Goal: Find specific page/section: Find specific page/section

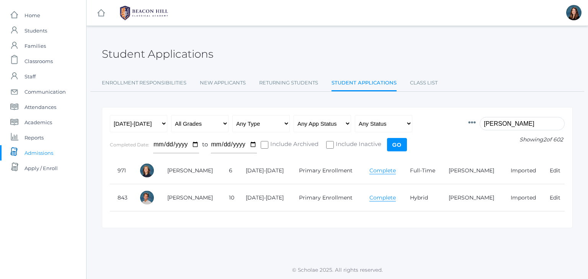
click at [476, 122] on icon at bounding box center [472, 123] width 8 height 8
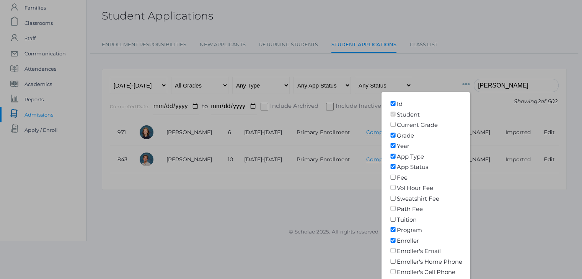
scroll to position [38, 0]
click at [458, 48] on div at bounding box center [291, 139] width 582 height 279
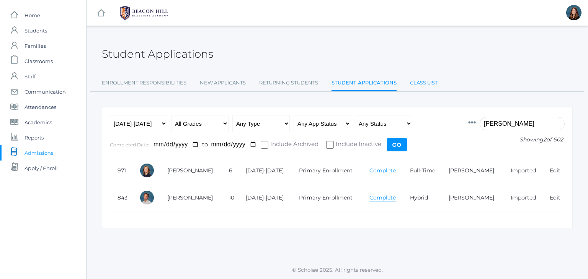
click at [418, 82] on link "Class List" at bounding box center [424, 82] width 28 height 15
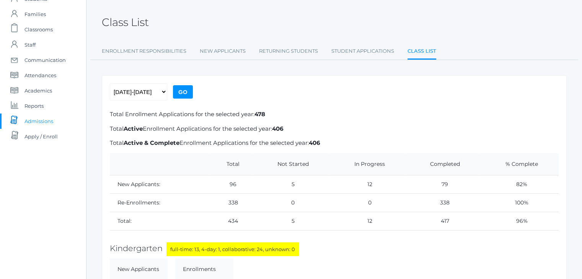
scroll to position [32, 0]
click at [346, 51] on link "Student Applications" at bounding box center [363, 50] width 63 height 15
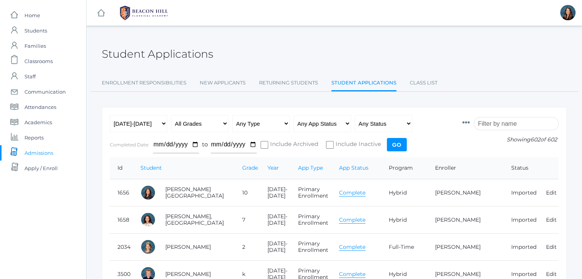
click at [495, 127] on input "search" at bounding box center [516, 123] width 85 height 13
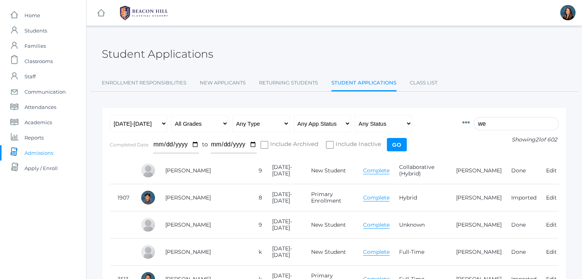
type input "we"
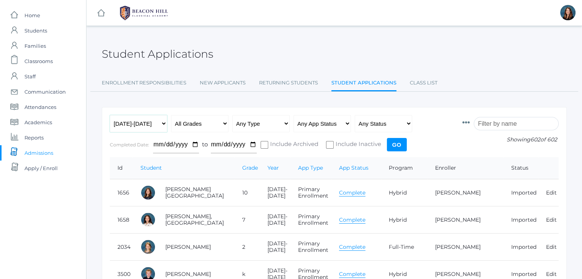
click at [163, 122] on select "Any Year 2019-2020 2020-2021 2021-2022 2022-2023 2023-2024 2024-2025 2025-2026" at bounding box center [138, 123] width 57 height 17
select select "[DATE]-[DATE]"
click at [110, 115] on select "Any Year 2019-2020 2020-2021 2021-2022 2022-2023 2023-2024 2024-2025 2025-2026" at bounding box center [138, 123] width 57 height 17
click at [394, 140] on input "Go" at bounding box center [397, 144] width 20 height 13
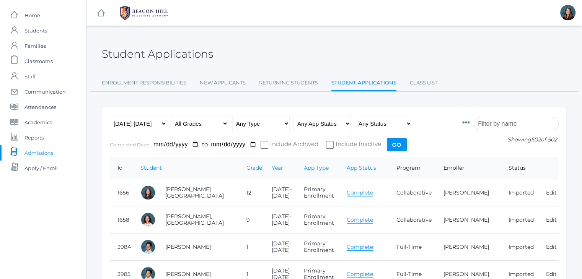
click at [492, 119] on input "search" at bounding box center [516, 123] width 85 height 13
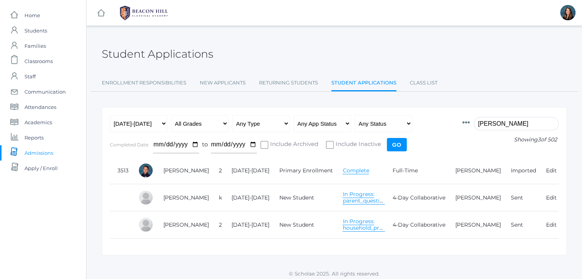
scroll to position [9, 0]
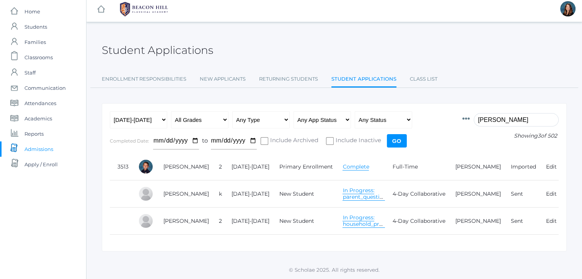
type input "wes"
click at [354, 191] on link "In Progress: parent_questionnaire" at bounding box center [371, 194] width 57 height 14
click at [349, 189] on link "In Progress: parent_questionnaire" at bounding box center [371, 194] width 57 height 14
click at [350, 187] on link "In Progress: parent_questionnaire" at bounding box center [371, 194] width 57 height 14
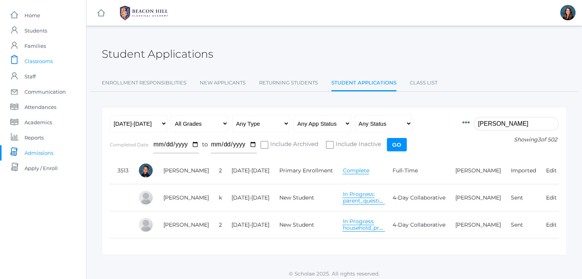
scroll to position [0, 0]
click at [35, 33] on span "Students" at bounding box center [36, 30] width 23 height 15
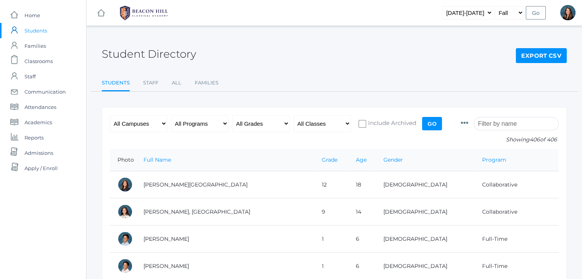
click at [469, 123] on icon at bounding box center [465, 123] width 8 height 8
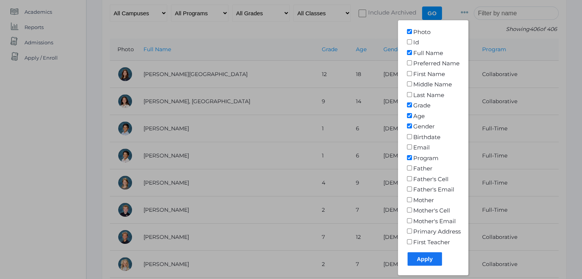
scroll to position [111, 0]
click at [413, 240] on input"] "First Teacher" at bounding box center [410, 241] width 8 height 5
checkbox input"] "true"
click at [431, 258] on input "Apply" at bounding box center [425, 258] width 34 height 13
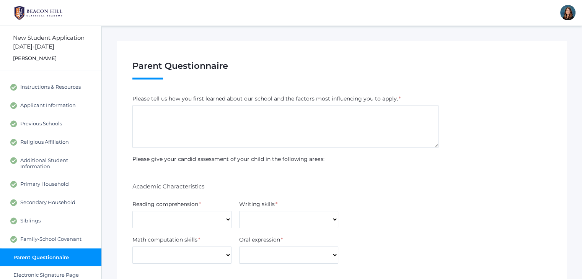
scroll to position [25, 0]
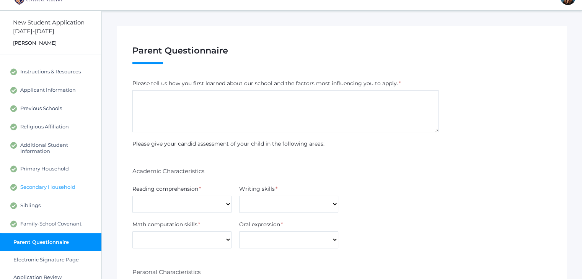
scroll to position [14, 0]
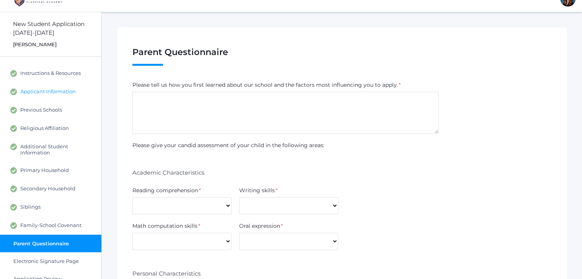
click at [67, 91] on span "Applicant Information" at bounding box center [48, 91] width 56 height 7
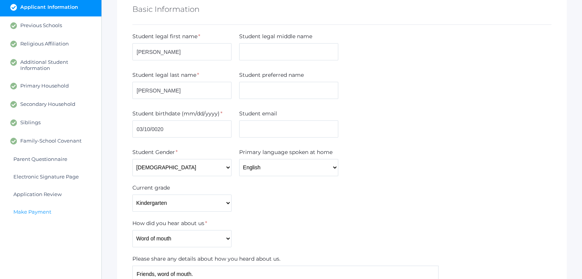
scroll to position [96, 0]
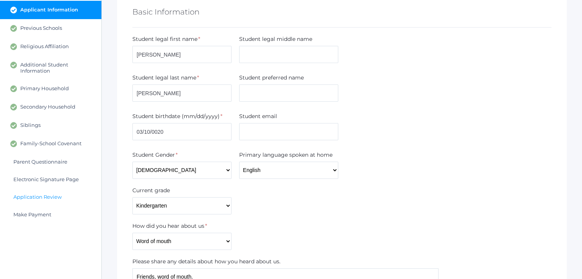
click at [34, 198] on span "Application Review" at bounding box center [37, 197] width 48 height 6
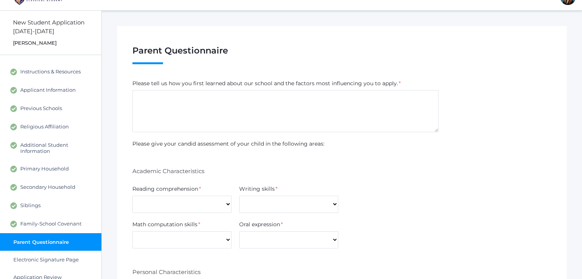
scroll to position [15, 0]
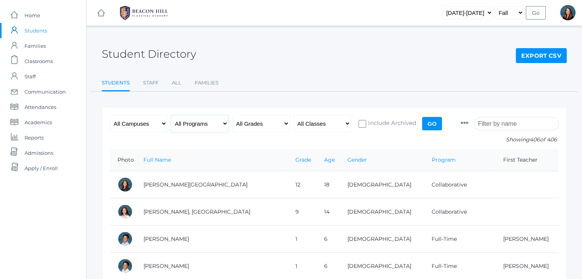
click at [226, 124] on select "All Programs Full-Time Collaborative 4-Day Affiliate" at bounding box center [199, 123] width 57 height 17
click at [288, 124] on select "All Grades Grammar - Kindergarten - 1st Grade - 2nd Grade - 3rd Grade - 4th Gra…" at bounding box center [260, 123] width 57 height 17
select select "grammar"
click at [232, 115] on select "All Grades Grammar - Kindergarten - 1st Grade - 2nd Grade - 3rd Grade - 4th Gra…" at bounding box center [260, 123] width 57 height 17
click at [430, 123] on input "Go" at bounding box center [432, 123] width 20 height 13
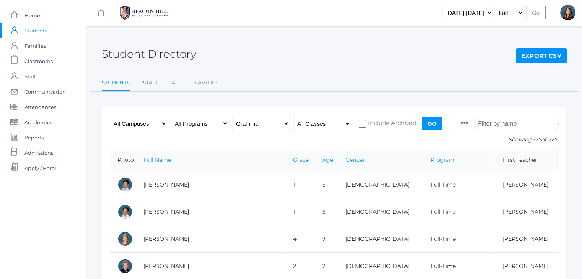
click at [469, 123] on icon at bounding box center [465, 123] width 8 height 8
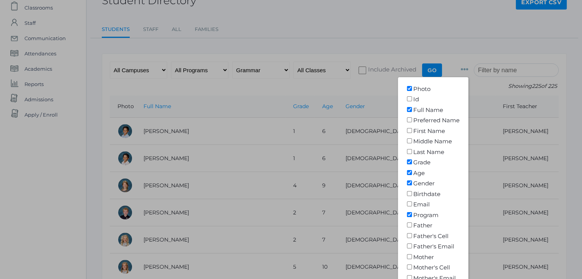
scroll to position [54, 0]
click at [413, 173] on input"] "Age" at bounding box center [410, 172] width 8 height 5
checkbox input"] "false"
click at [413, 182] on input"] "Gender" at bounding box center [410, 182] width 8 height 5
checkbox input"] "false"
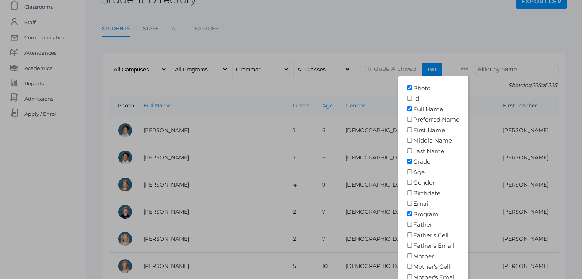
click at [413, 215] on input"] "Program" at bounding box center [410, 214] width 8 height 5
checkbox input"] "false"
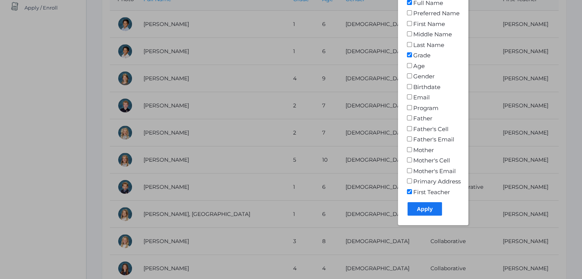
scroll to position [161, 0]
click at [430, 203] on input "Apply" at bounding box center [425, 209] width 34 height 13
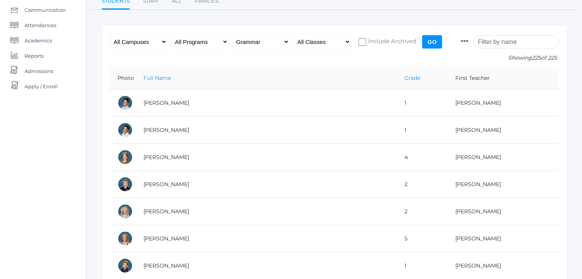
scroll to position [82, 0]
click at [469, 40] on icon at bounding box center [465, 41] width 8 height 8
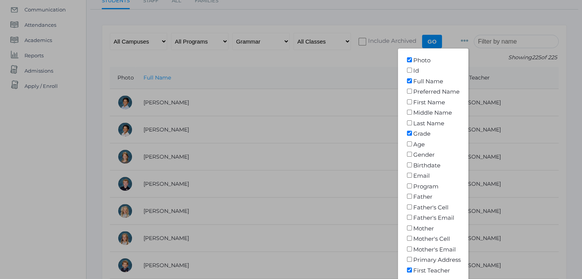
click at [413, 71] on input"] "Id" at bounding box center [410, 70] width 8 height 5
checkbox input"] "true"
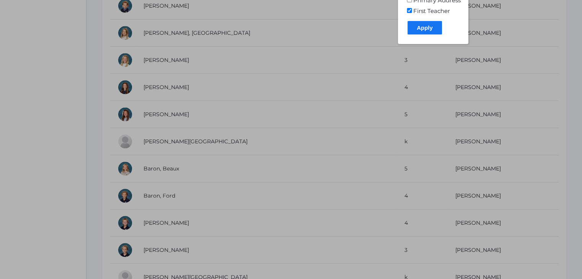
scroll to position [358, 0]
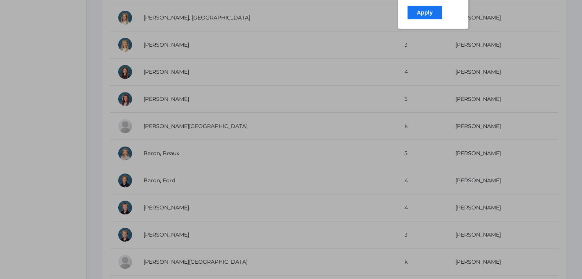
click at [433, 14] on input "Apply" at bounding box center [425, 12] width 34 height 13
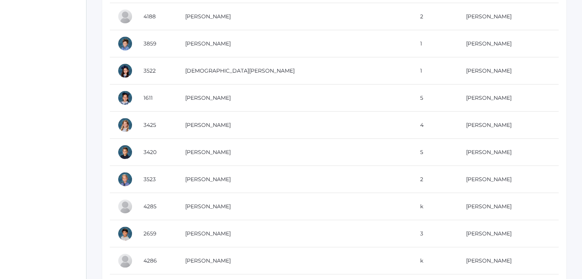
scroll to position [6032, 0]
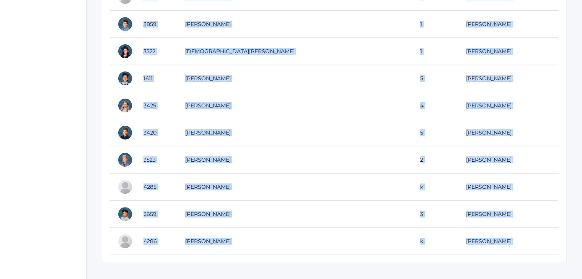
drag, startPoint x: 108, startPoint y: 18, endPoint x: 455, endPoint y: 252, distance: 418.7
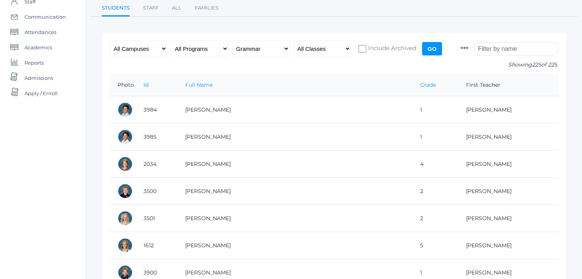
scroll to position [0, 0]
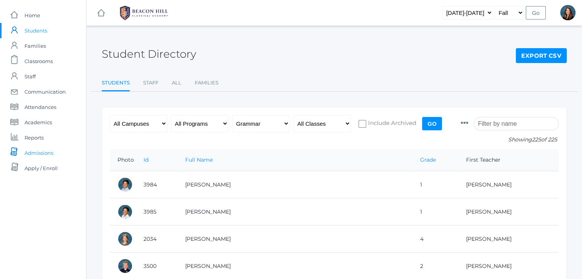
click at [41, 155] on span "Admissions" at bounding box center [39, 152] width 29 height 15
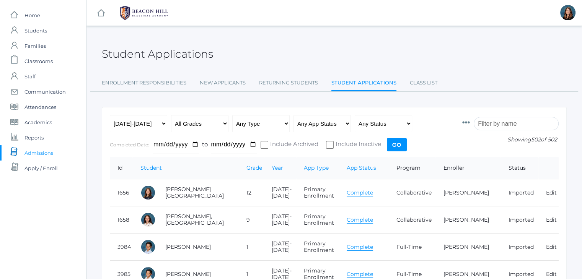
click at [515, 125] on input "search" at bounding box center [516, 123] width 85 height 13
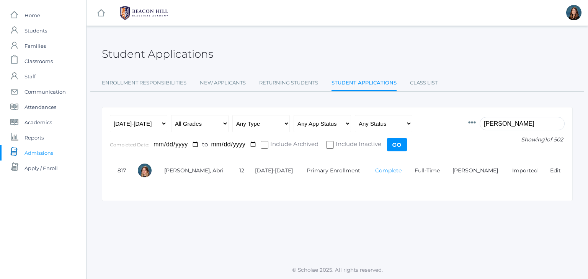
type input "brock"
